Goal: Book appointment/travel/reservation

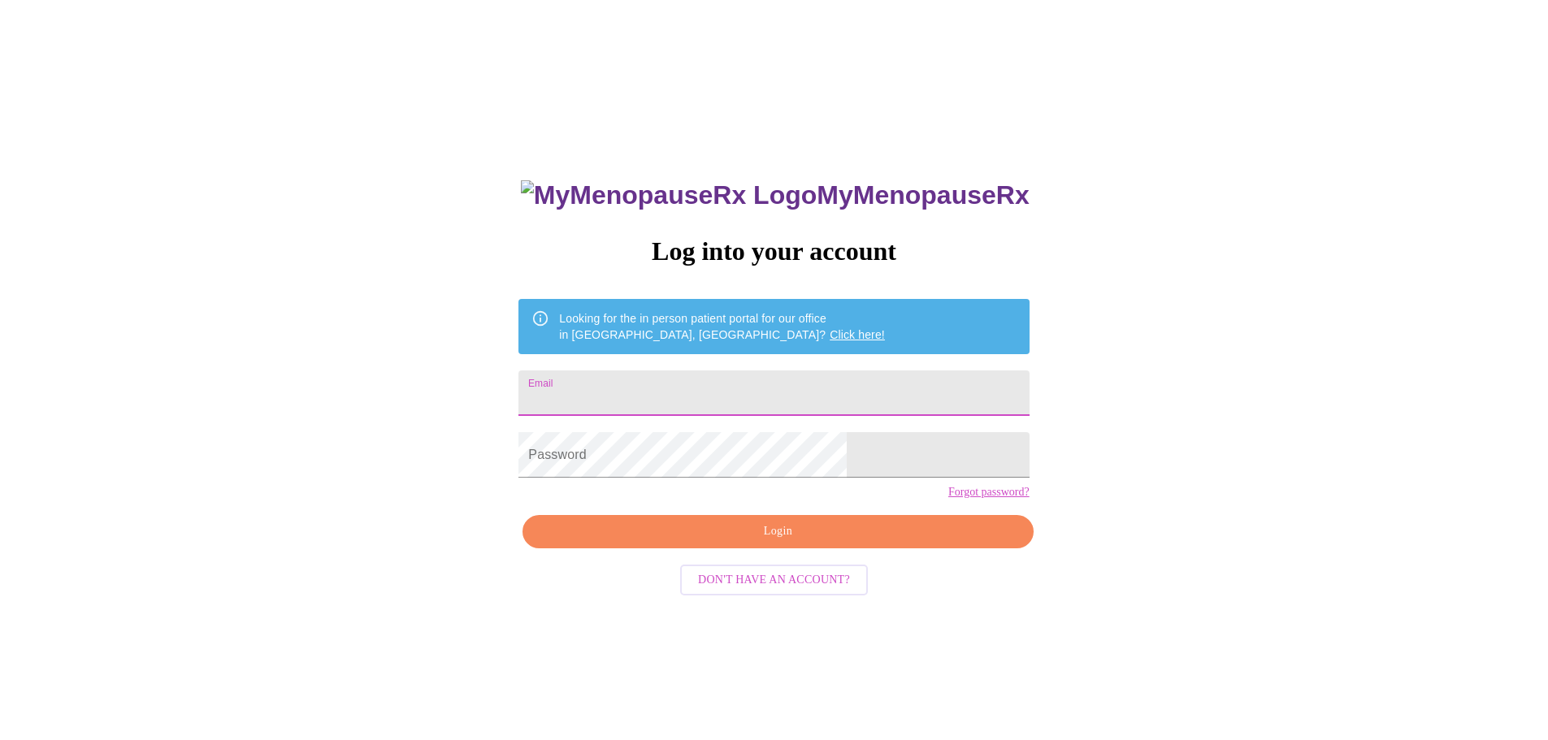
drag, startPoint x: 675, startPoint y: 392, endPoint x: 685, endPoint y: 393, distance: 9.9
click at [675, 392] on input "Email" at bounding box center [773, 394] width 510 height 46
type input "Sonalkamal@yahoo.com"
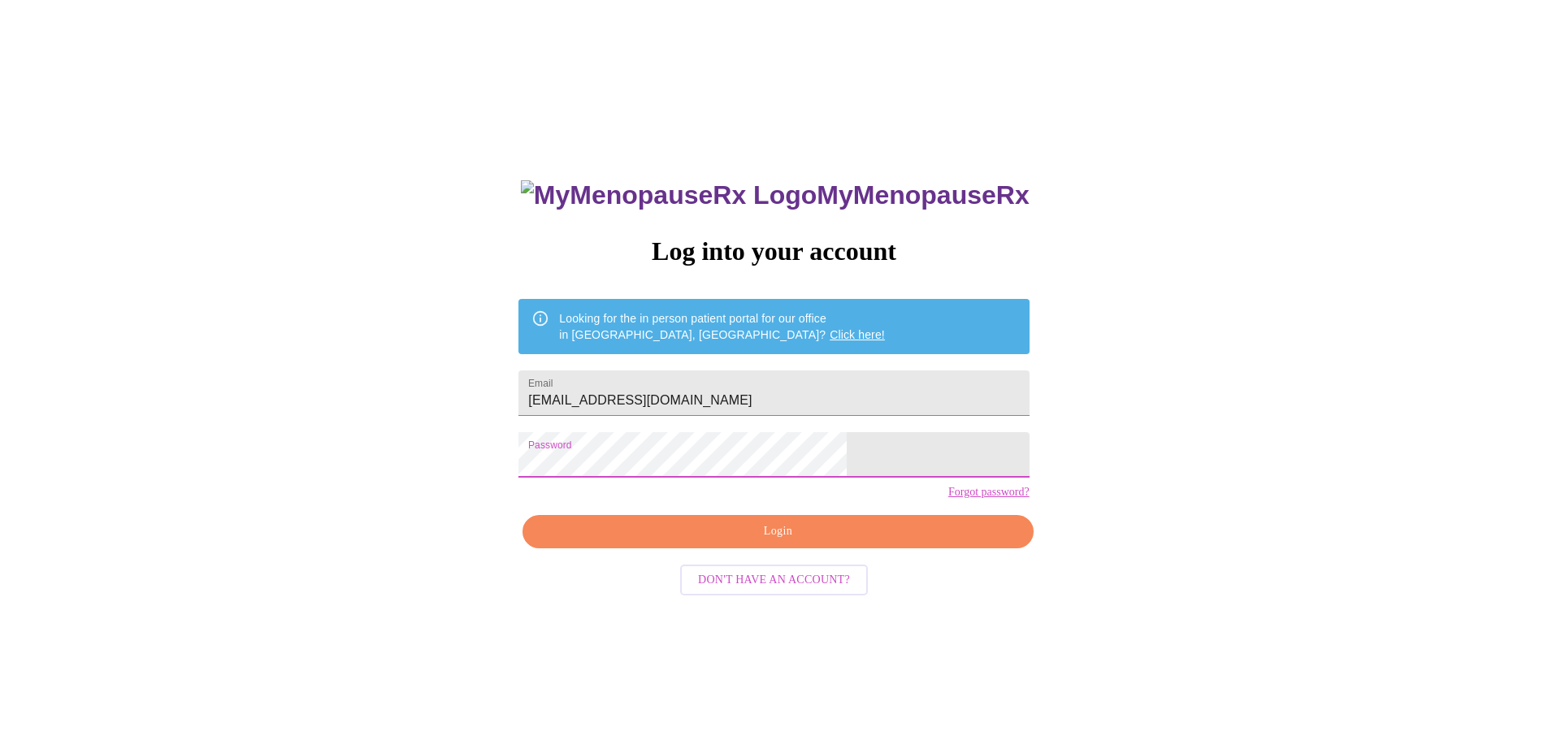
click at [781, 542] on span "Login" at bounding box center [777, 532] width 473 height 20
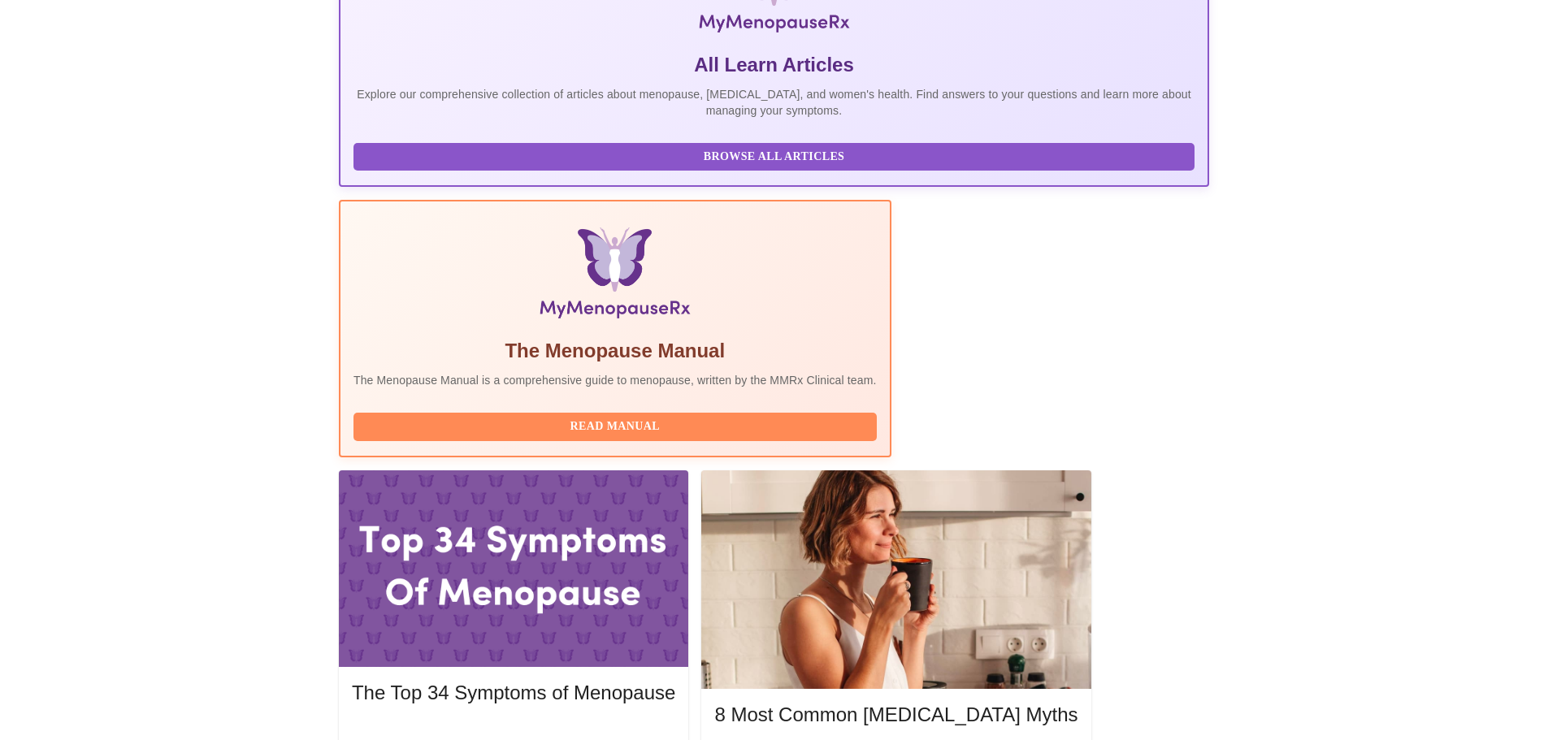
scroll to position [333, 0]
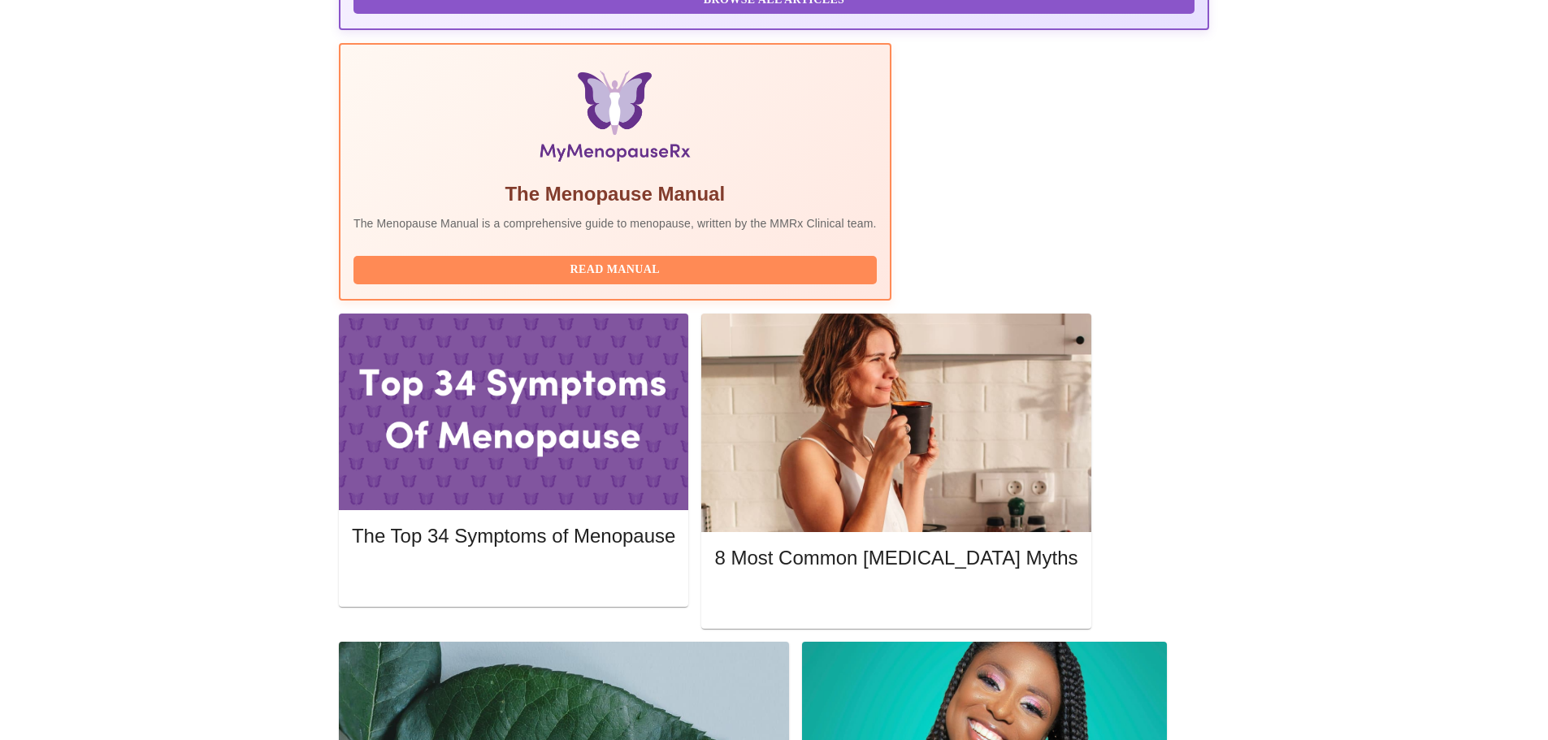
scroll to position [479, 0]
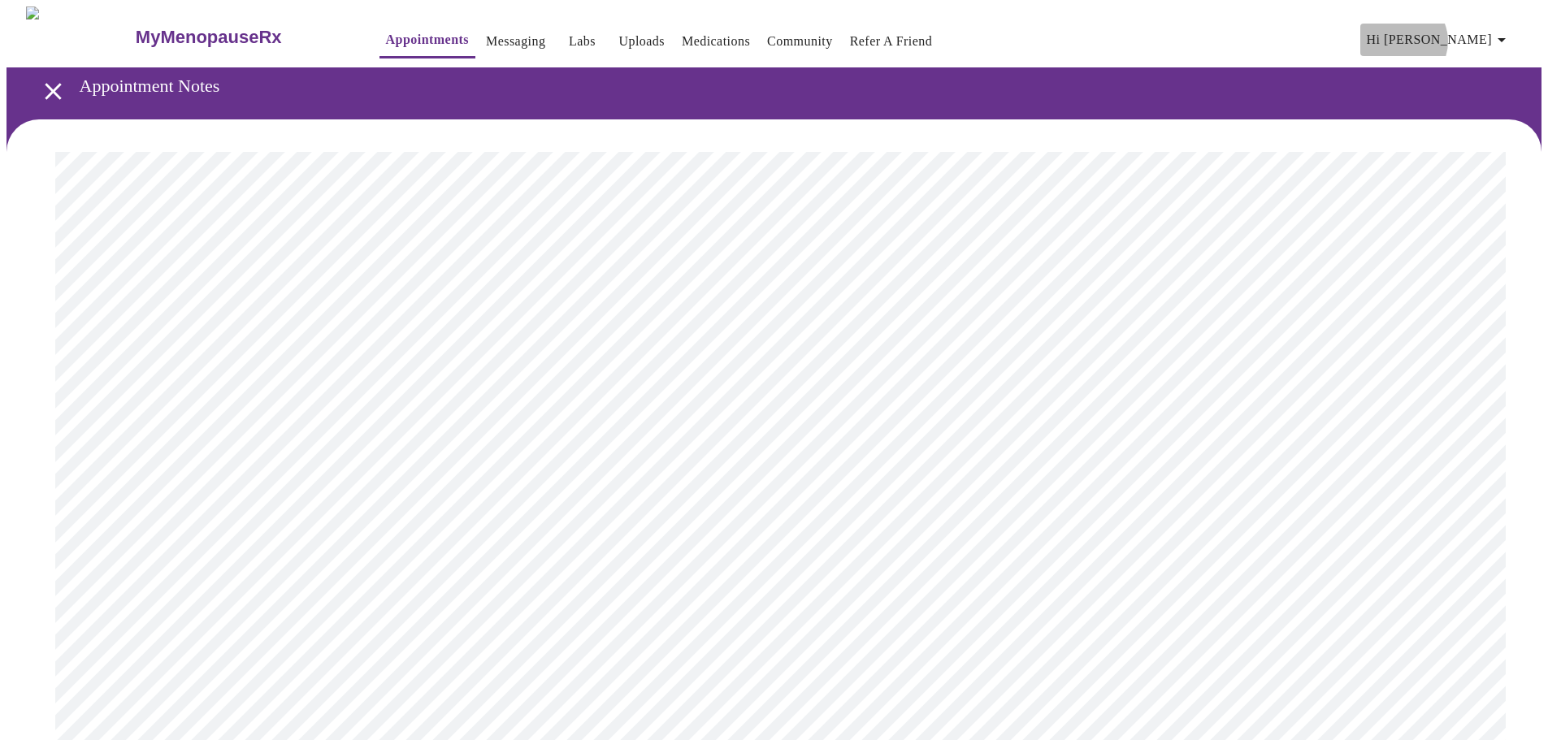
click at [1478, 35] on span "Hi [PERSON_NAME]" at bounding box center [1439, 39] width 145 height 23
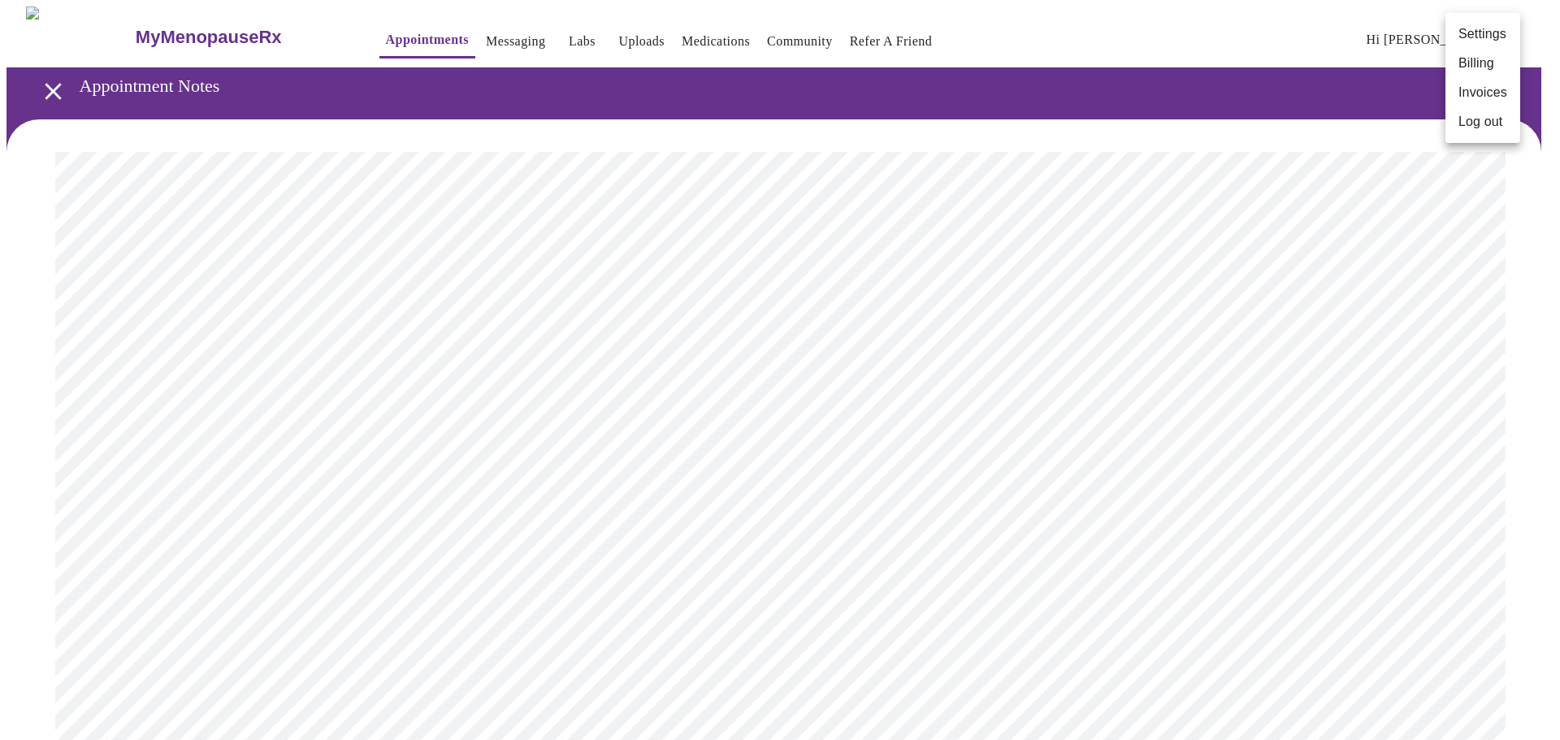
click at [53, 88] on div at bounding box center [780, 370] width 1560 height 740
click at [45, 85] on icon "open drawer" at bounding box center [53, 91] width 16 height 16
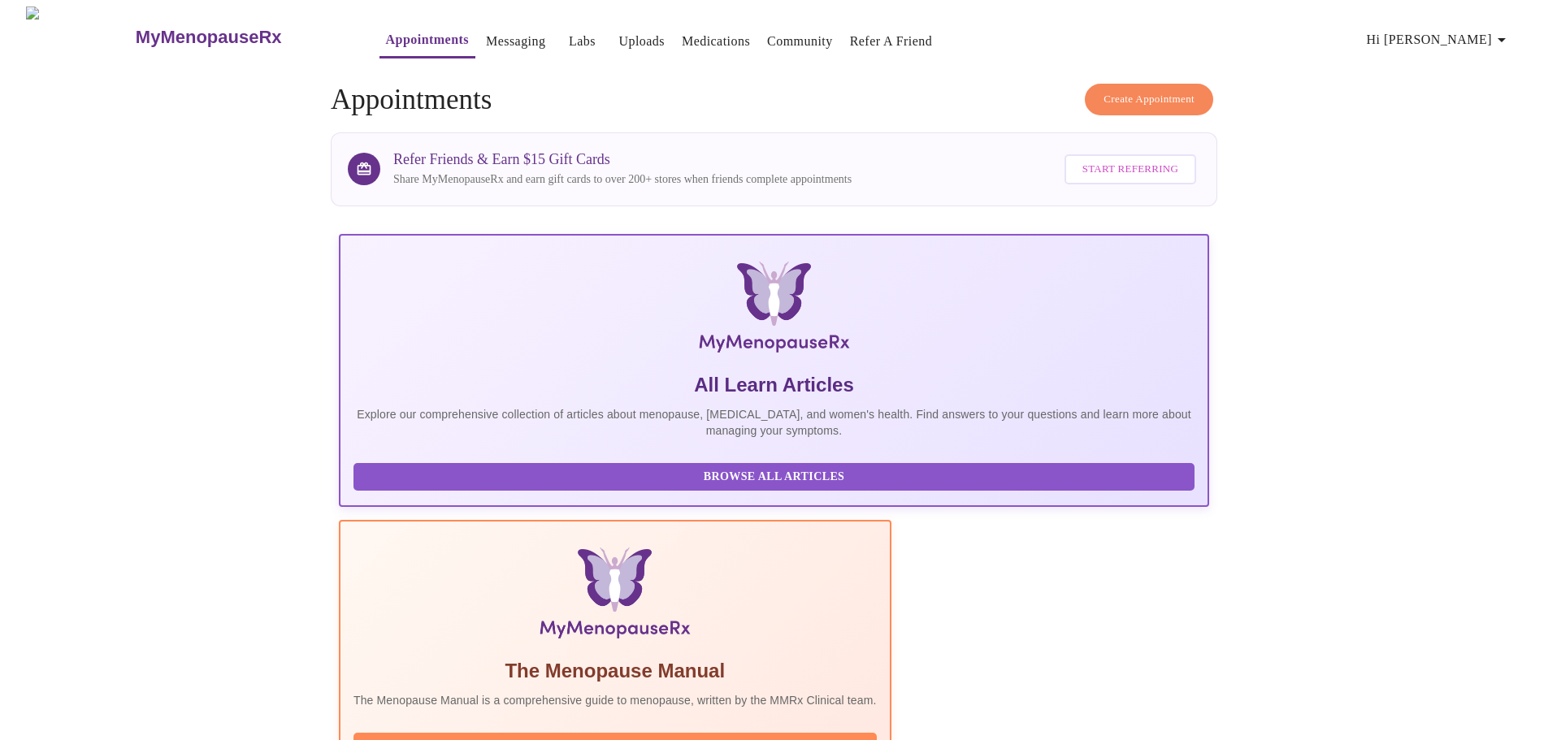
click at [1145, 90] on span "Create Appointment" at bounding box center [1148, 99] width 91 height 19
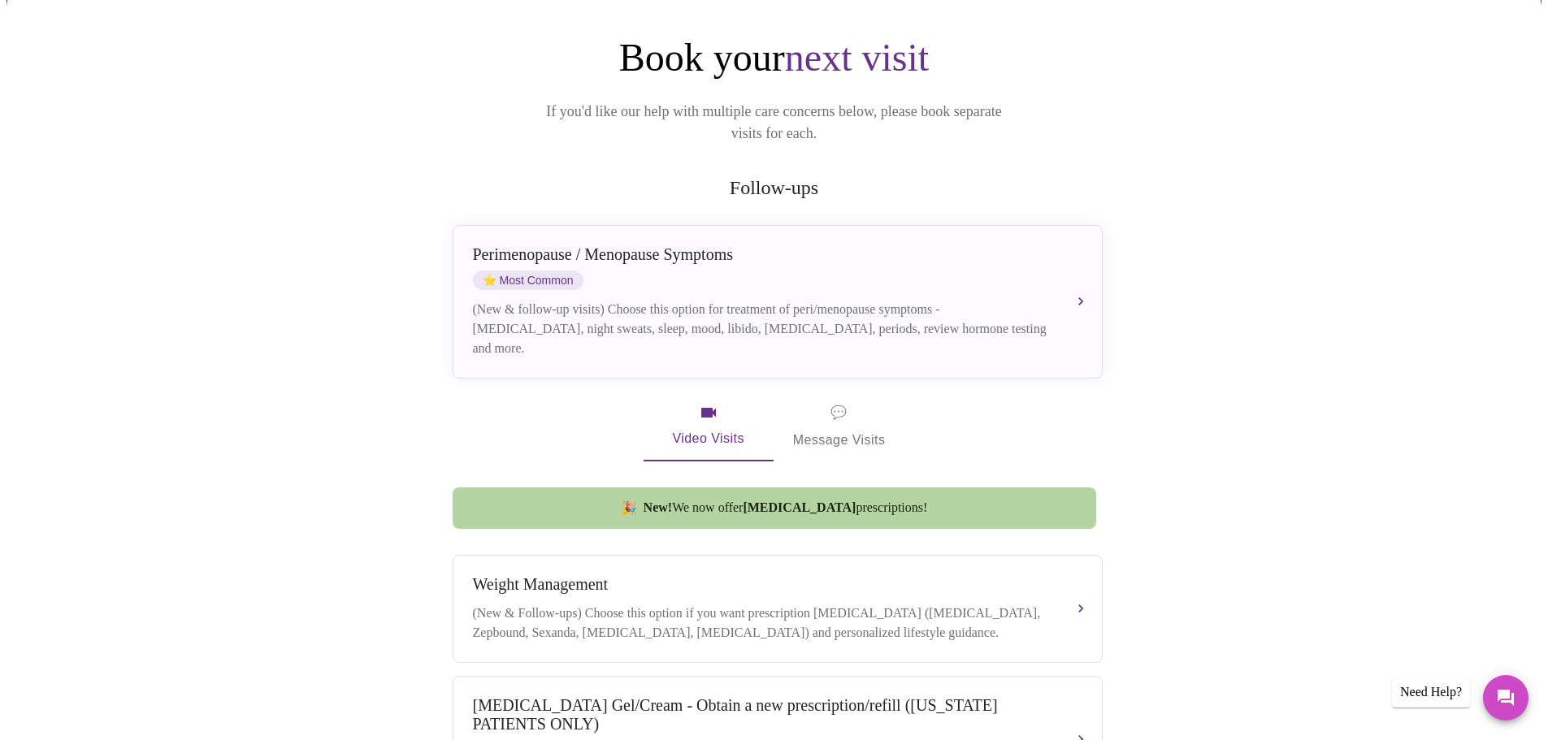
scroll to position [163, 0]
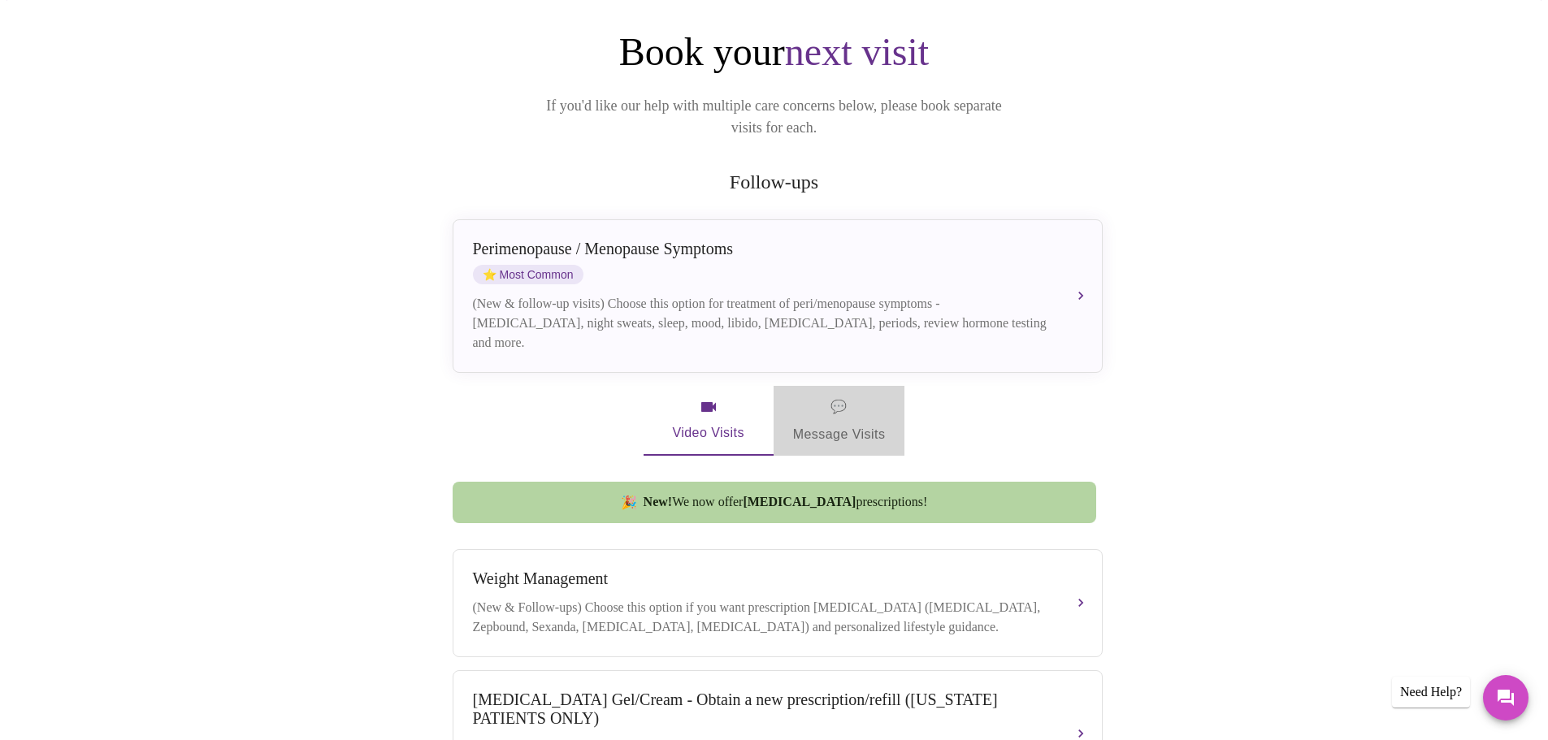
click at [872, 410] on span "💬 Message Visits" at bounding box center [839, 421] width 93 height 50
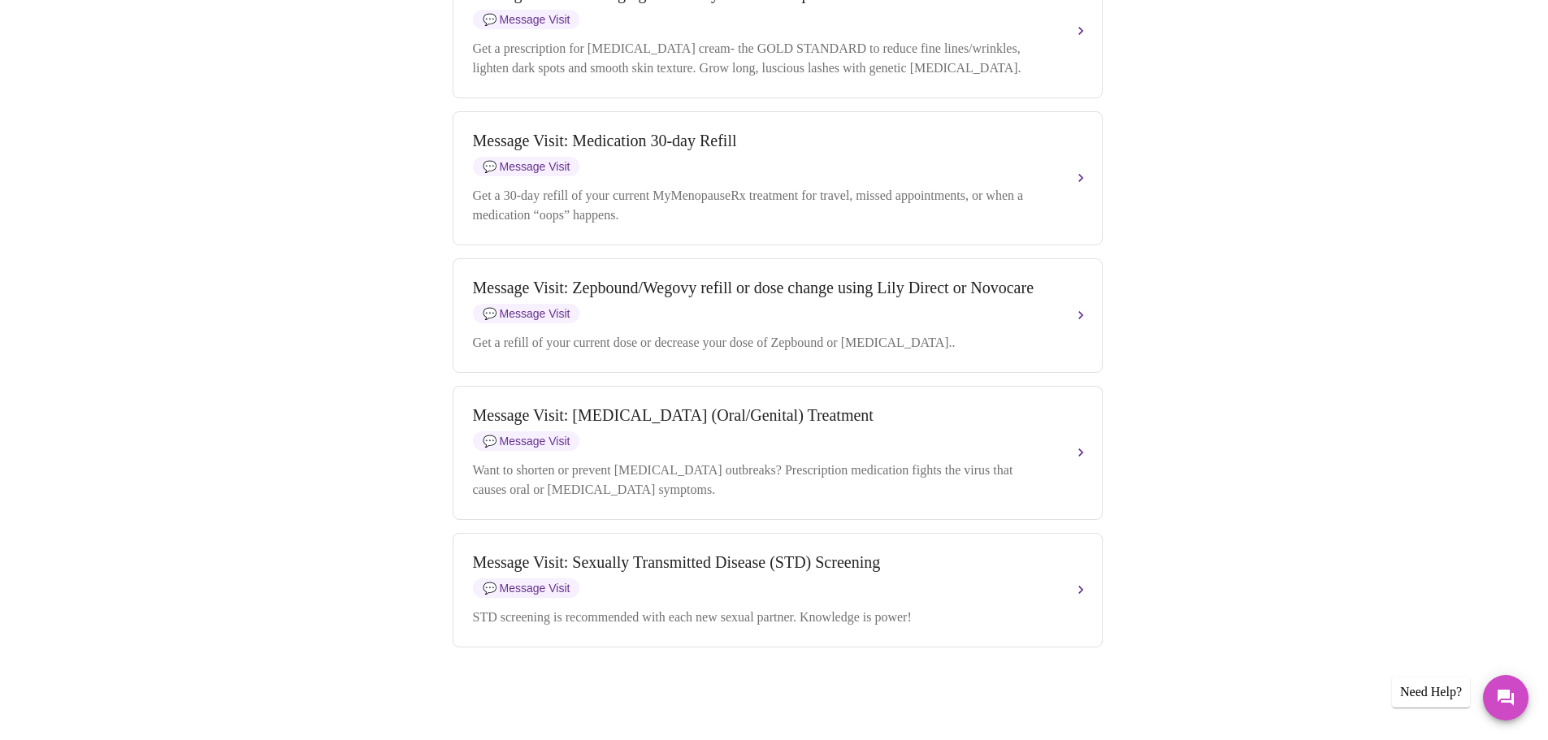
scroll to position [2111, 0]
click at [946, 219] on div "Message Visit: Medication 30-day Refill 💬 Message Visit Get a 30-day refill of …" at bounding box center [777, 178] width 609 height 93
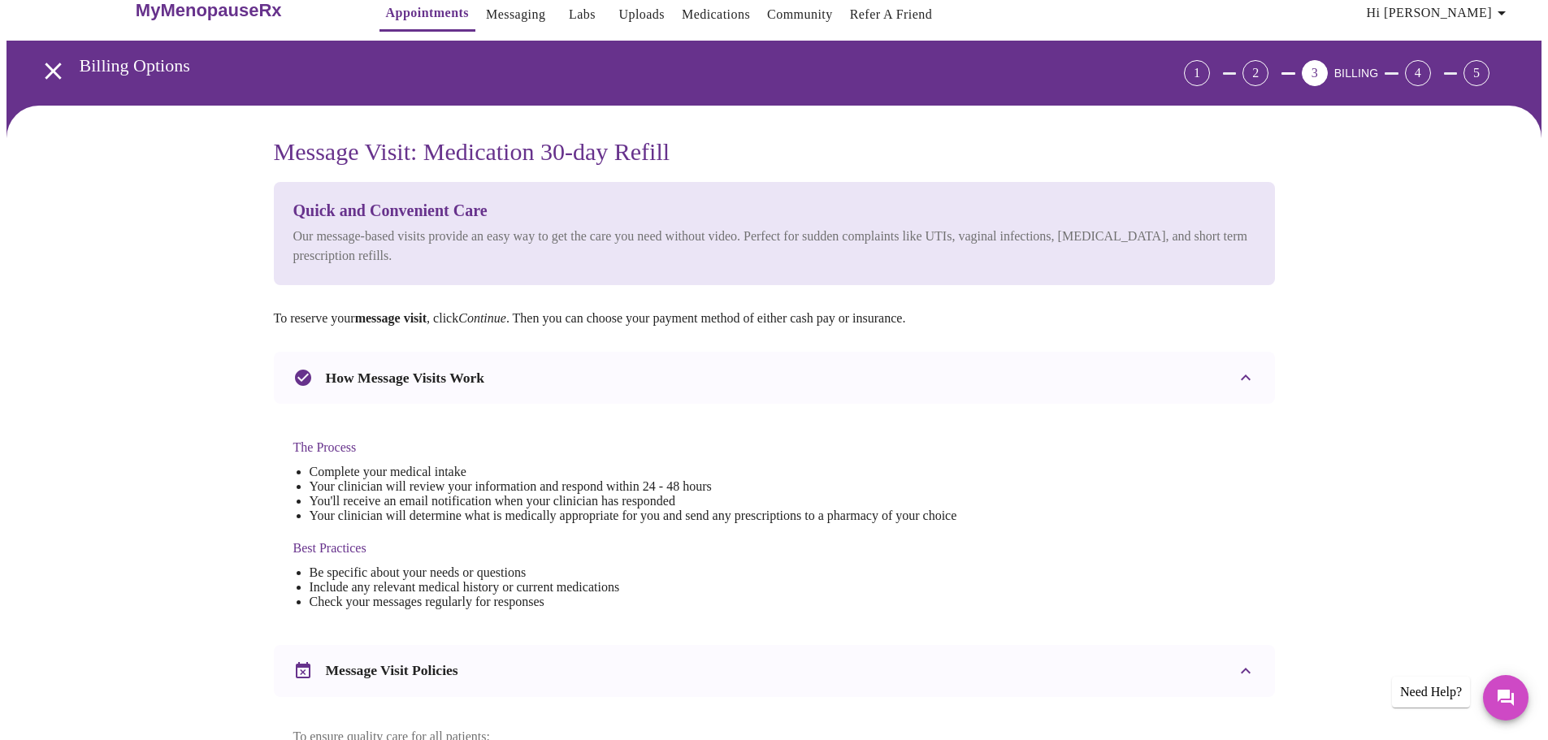
scroll to position [0, 0]
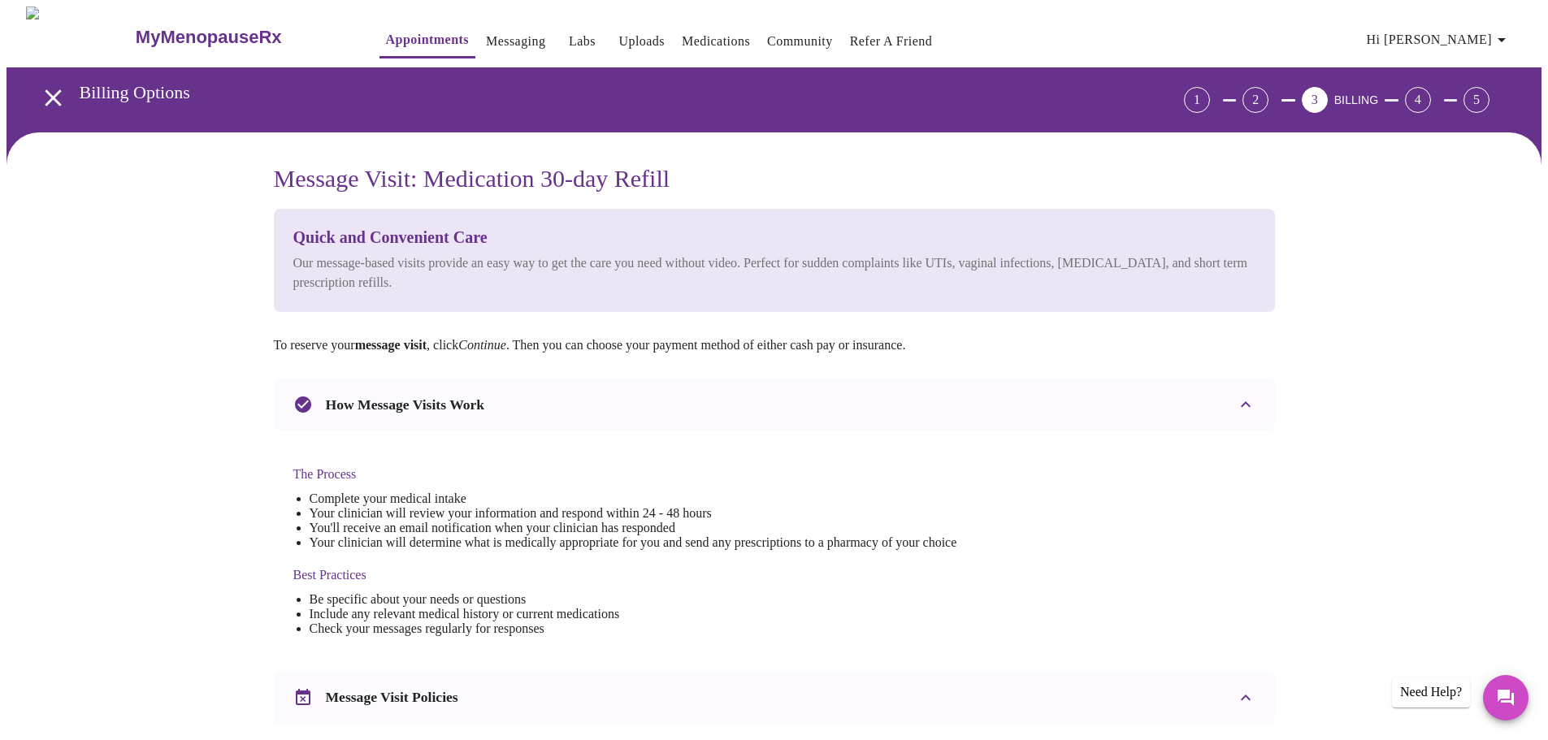
click at [1485, 37] on span "Hi [PERSON_NAME]" at bounding box center [1439, 39] width 145 height 23
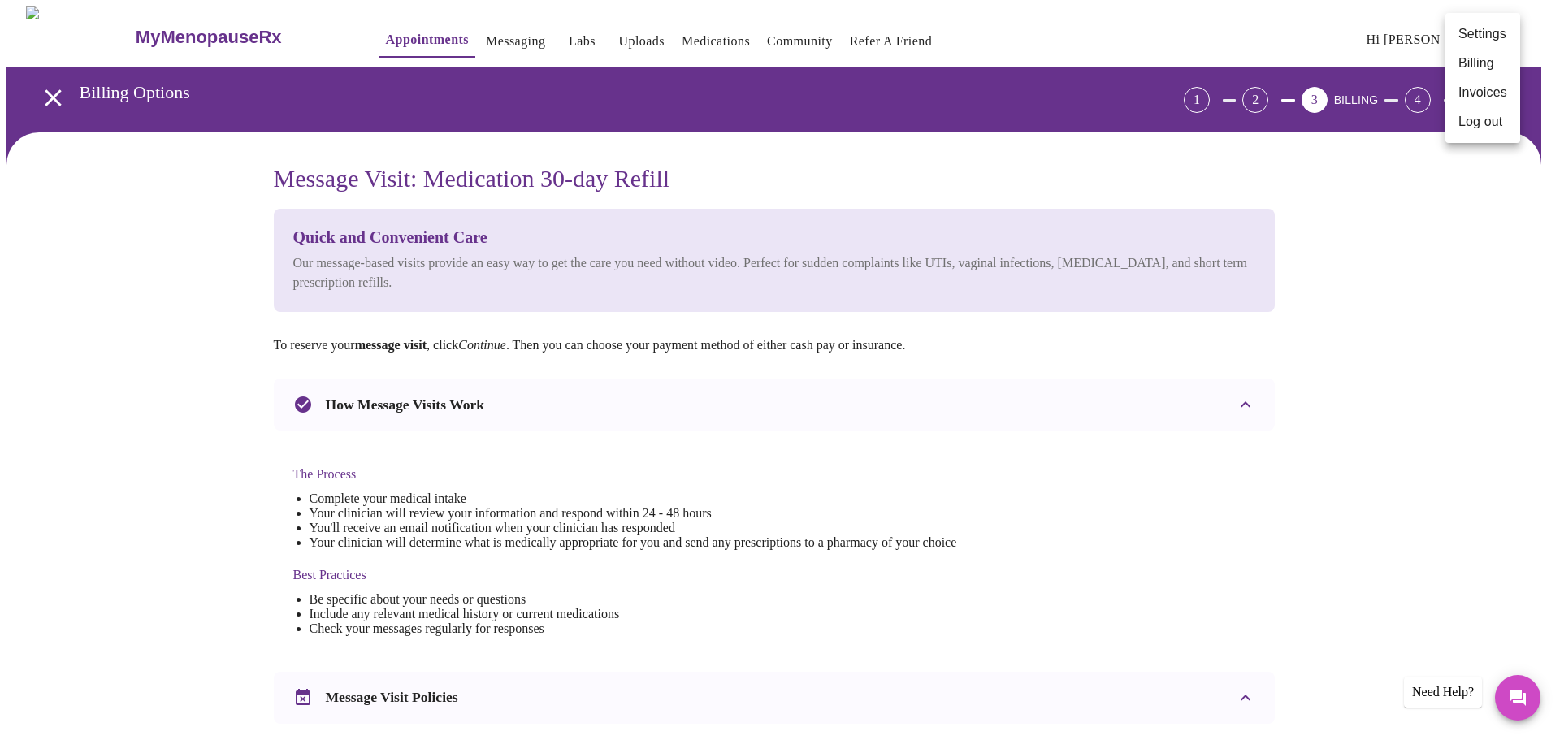
click at [165, 34] on div at bounding box center [780, 370] width 1560 height 740
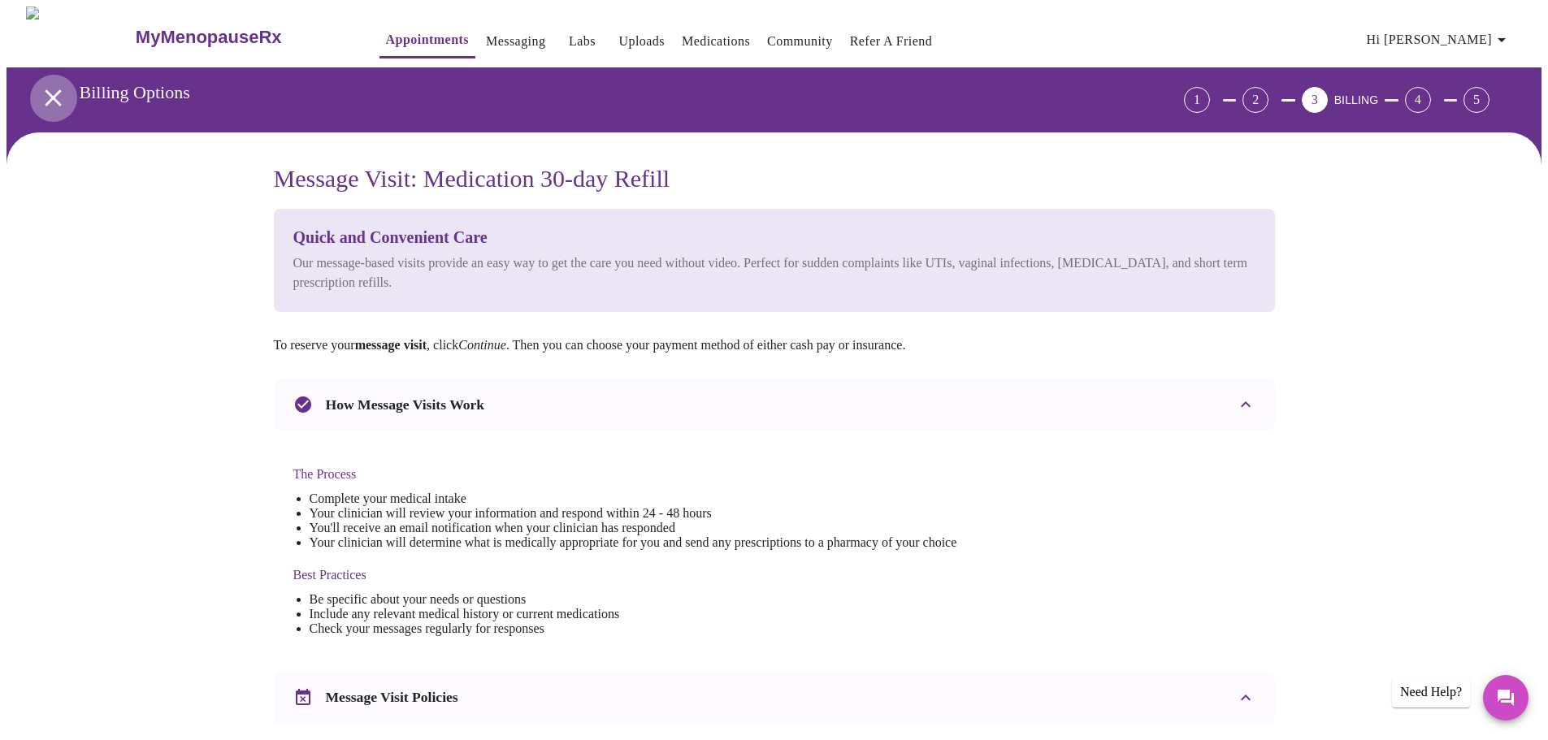
click at [50, 90] on icon "open drawer" at bounding box center [53, 98] width 28 height 28
